Goal: Information Seeking & Learning: Compare options

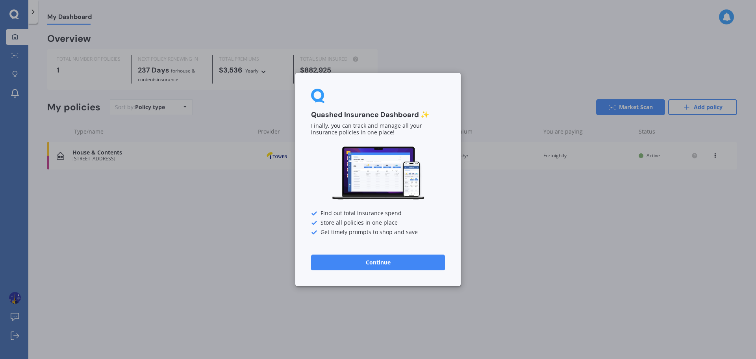
click at [372, 259] on button "Continue" at bounding box center [378, 262] width 134 height 16
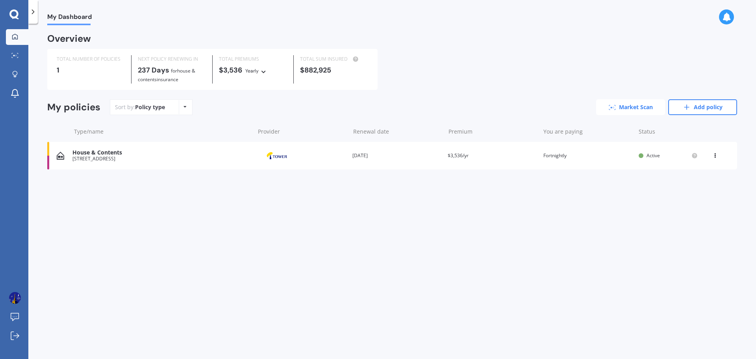
click at [645, 109] on link "Market Scan" at bounding box center [630, 107] width 69 height 16
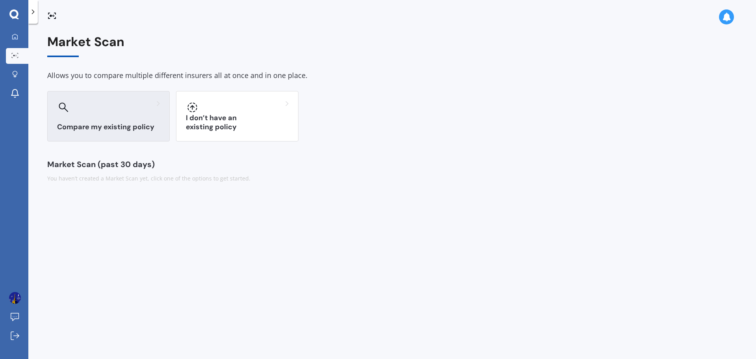
click at [148, 115] on div "Compare my existing policy" at bounding box center [108, 116] width 122 height 50
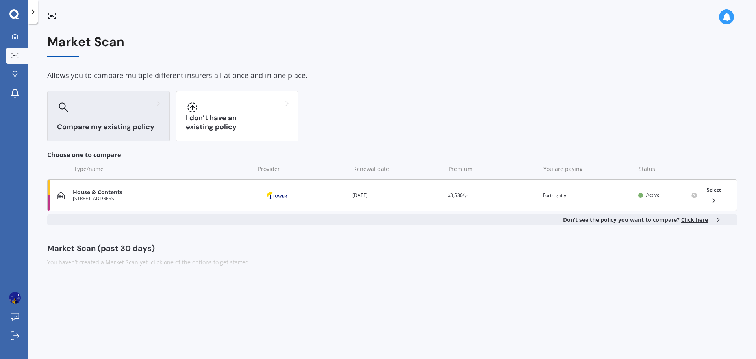
click at [163, 194] on div "House & Contents" at bounding box center [162, 192] width 178 height 7
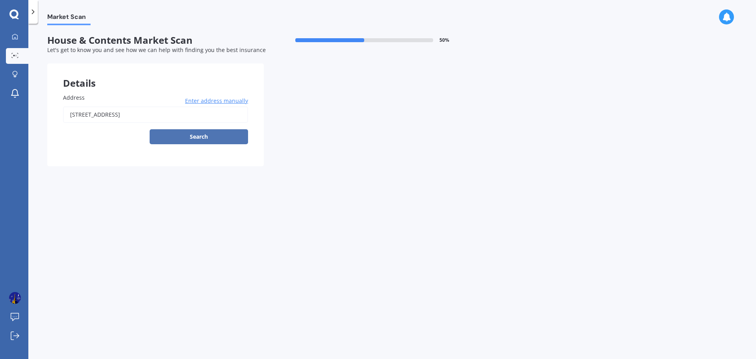
click at [196, 139] on button "Search" at bounding box center [199, 136] width 98 height 15
click at [89, 120] on input "38 Mounter Avenue, Northwood, Christchurch 8051" at bounding box center [155, 114] width 185 height 17
type input "38 Mounter Avenue, Northwood, Christchurch 8051"
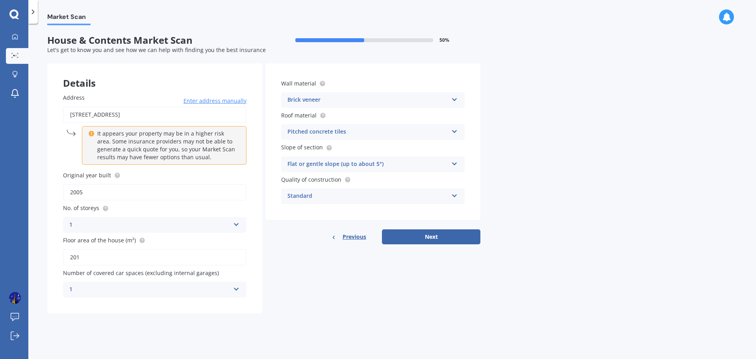
click at [331, 133] on div "Pitched concrete tiles" at bounding box center [367, 131] width 161 height 9
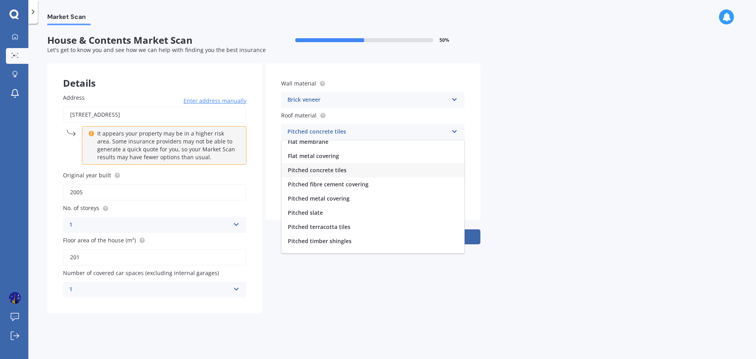
scroll to position [29, 0]
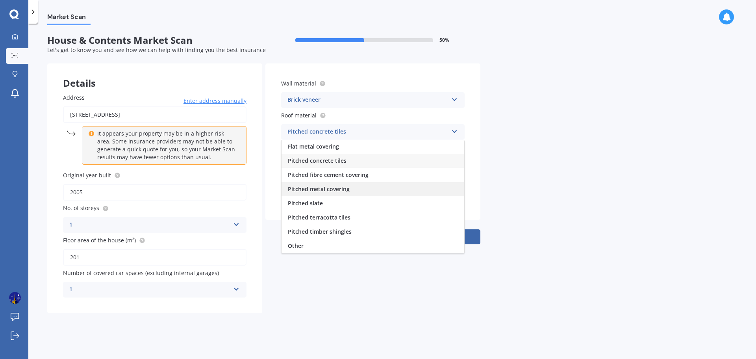
click at [331, 192] on span "Pitched metal covering" at bounding box center [319, 188] width 62 height 7
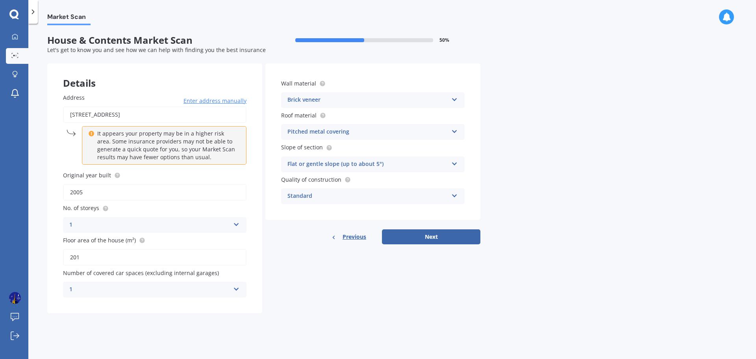
click at [338, 168] on div "Flat or gentle slope (up to about 5°)" at bounding box center [367, 163] width 161 height 9
click at [344, 180] on span "Flat or gentle slope (up to about 5°)" at bounding box center [336, 179] width 96 height 7
click at [343, 197] on div "Standard" at bounding box center [367, 195] width 161 height 9
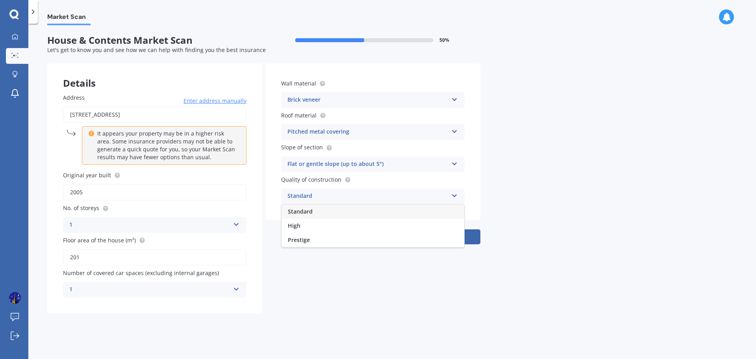
click at [343, 197] on div "Standard" at bounding box center [367, 195] width 161 height 9
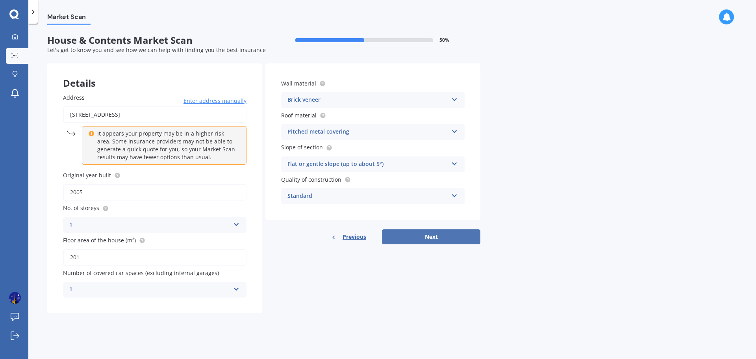
click at [415, 240] on button "Next" at bounding box center [431, 236] width 98 height 15
select select "28"
select select "11"
select select "2002"
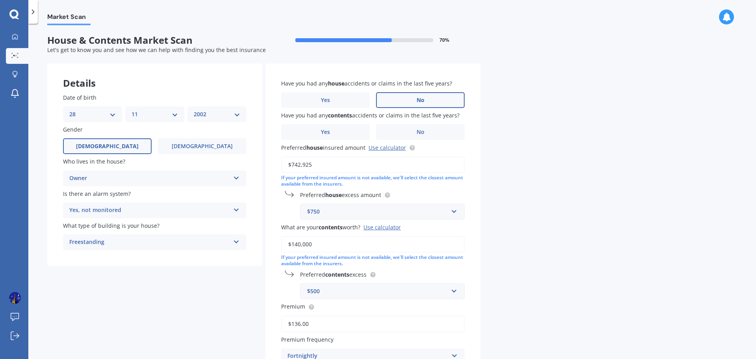
click at [405, 106] on label "No" at bounding box center [420, 100] width 89 height 16
click at [0, 0] on input "No" at bounding box center [0, 0] width 0 height 0
click at [407, 133] on label "No" at bounding box center [420, 132] width 89 height 16
click at [0, 0] on input "No" at bounding box center [0, 0] width 0 height 0
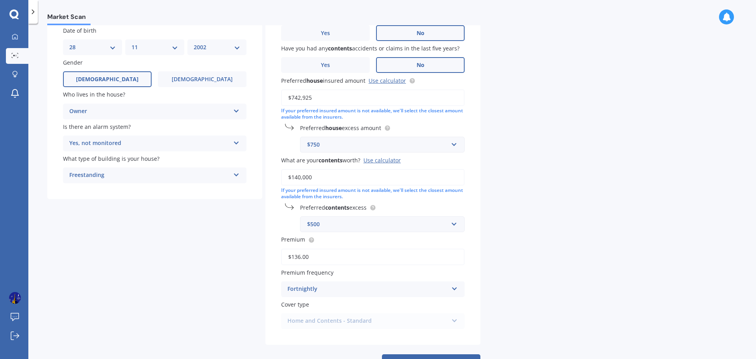
scroll to position [98, 0]
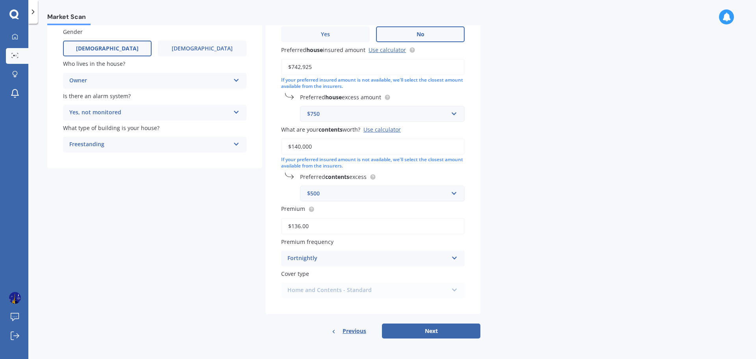
click at [345, 229] on input "$136.00" at bounding box center [372, 226] width 183 height 17
click at [325, 258] on div "Fortnightly" at bounding box center [367, 257] width 161 height 9
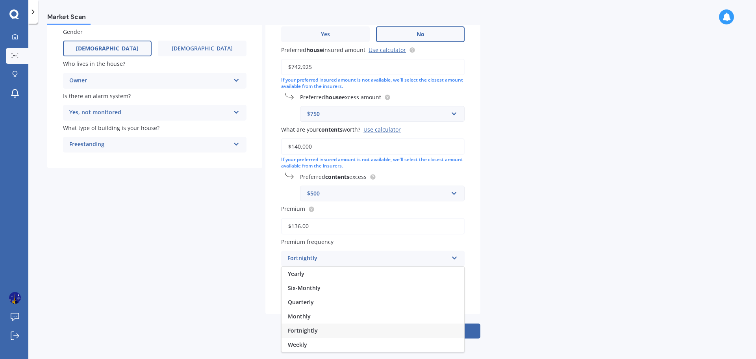
click at [325, 258] on div "Fortnightly" at bounding box center [367, 257] width 161 height 9
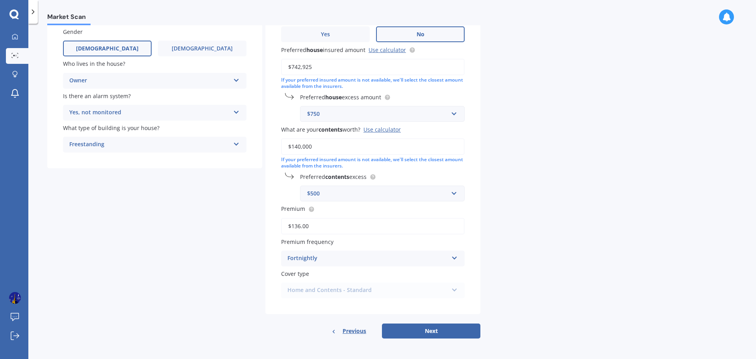
click at [421, 342] on form "House & Contents Market Scan 70 % Let's get to know you and see how we can help…" at bounding box center [263, 140] width 433 height 407
click at [413, 331] on button "Next" at bounding box center [431, 330] width 98 height 15
select select "28"
select select "11"
select select "2002"
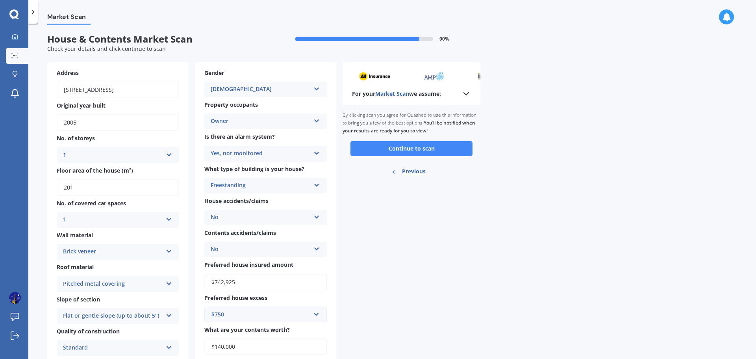
scroll to position [0, 0]
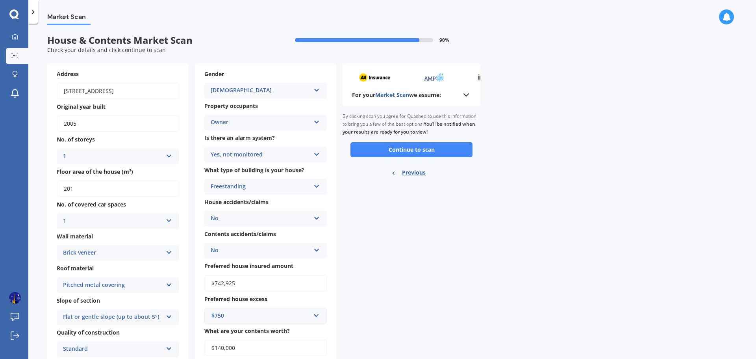
click at [286, 156] on div "Yes, not monitored" at bounding box center [261, 154] width 100 height 9
click at [255, 183] on span "Yes, not monitored" at bounding box center [237, 183] width 52 height 7
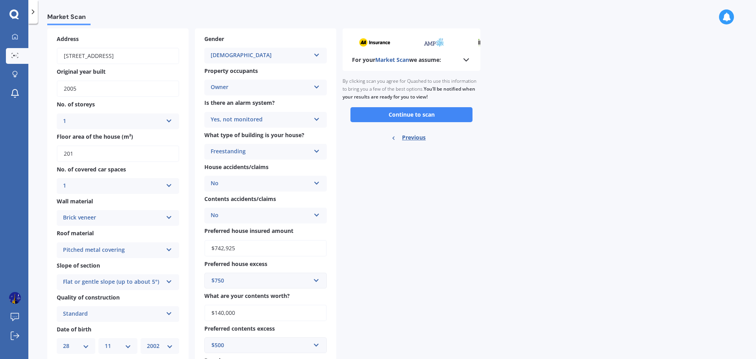
scroll to position [35, 0]
click at [405, 115] on button "Continue to scan" at bounding box center [411, 114] width 122 height 15
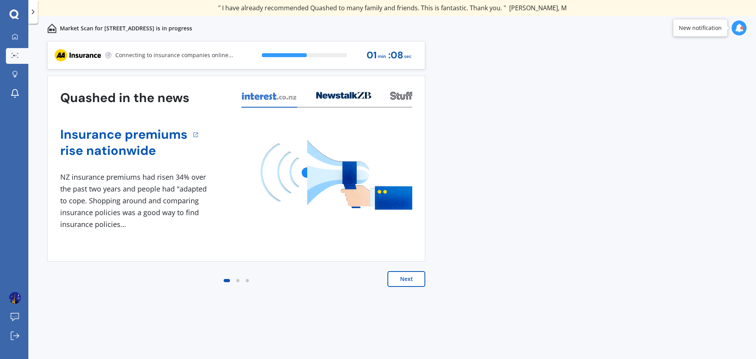
click at [415, 287] on div "Next" at bounding box center [236, 286] width 378 height 31
click at [412, 284] on button "Next" at bounding box center [406, 279] width 38 height 16
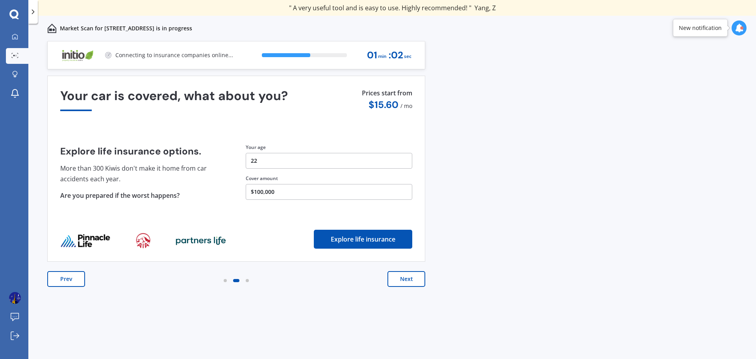
click at [406, 279] on button "Next" at bounding box center [406, 279] width 38 height 16
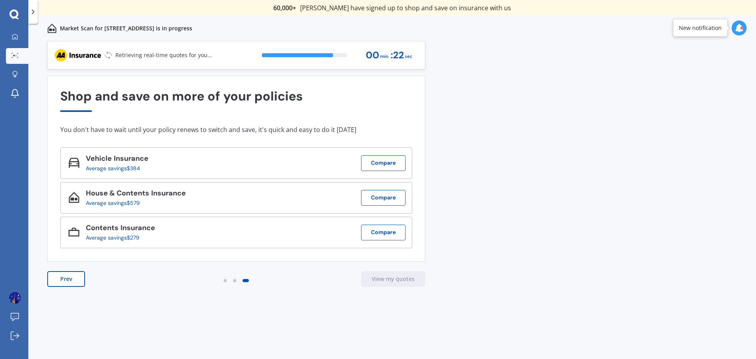
click at [516, 114] on div "Previous 60,000+ Kiwis have signed up to shop and save on insurance with us " H…" at bounding box center [391, 208] width 727 height 335
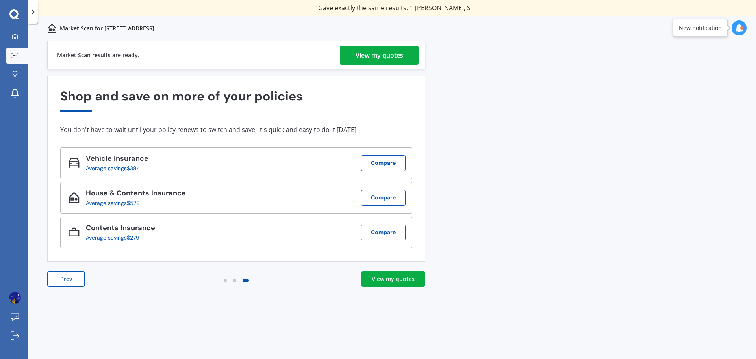
click at [380, 57] on div "View my quotes" at bounding box center [379, 55] width 48 height 19
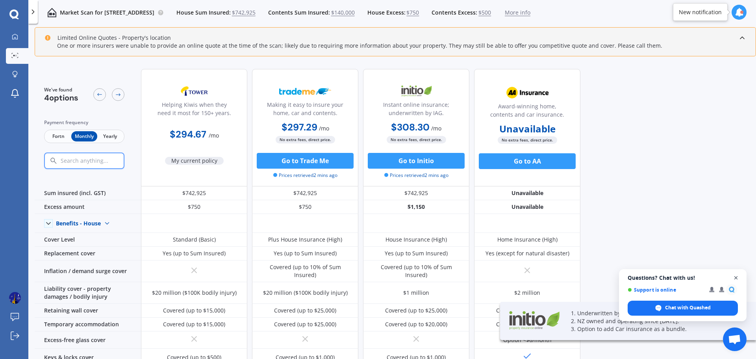
click at [739, 275] on span "Close chat" at bounding box center [736, 278] width 10 height 10
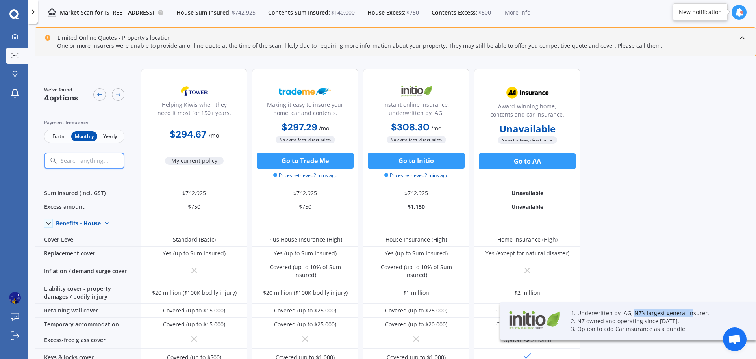
drag, startPoint x: 634, startPoint y: 312, endPoint x: 688, endPoint y: 312, distance: 54.3
click at [688, 312] on p "1. Underwritten by IAG, NZ’s largest general insurer." at bounding box center [653, 313] width 165 height 8
click at [643, 321] on p "2. NZ owned and operating since 2011." at bounding box center [653, 321] width 165 height 8
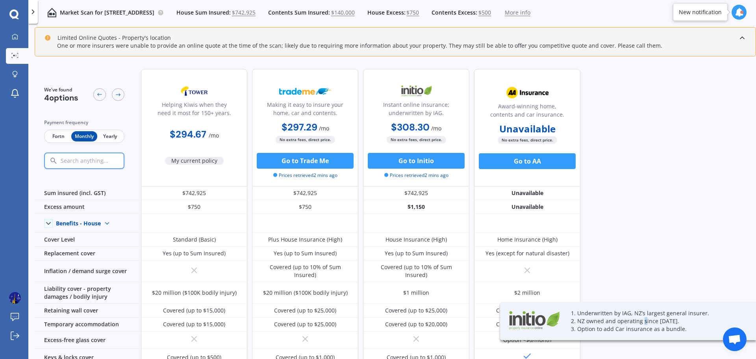
click at [643, 321] on p "2. NZ owned and operating since 2011." at bounding box center [653, 321] width 165 height 8
click at [619, 329] on p "3. Option to add Car insurance as a bundle." at bounding box center [653, 329] width 165 height 8
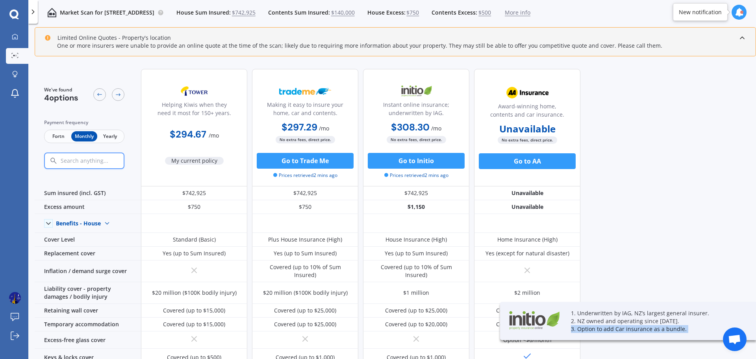
click at [625, 328] on p "3. Option to add Car insurance as a bundle." at bounding box center [653, 329] width 165 height 8
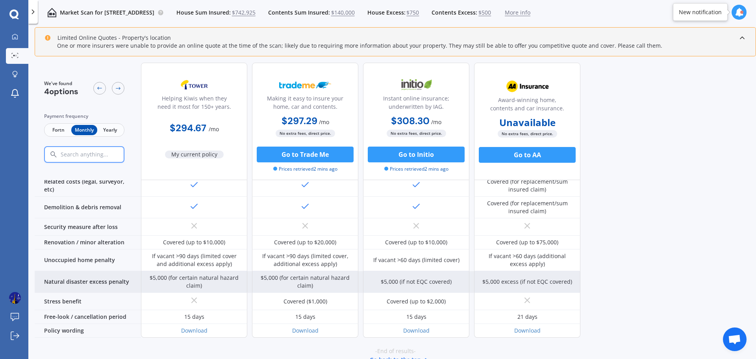
scroll to position [341, 0]
